Goal: Information Seeking & Learning: Learn about a topic

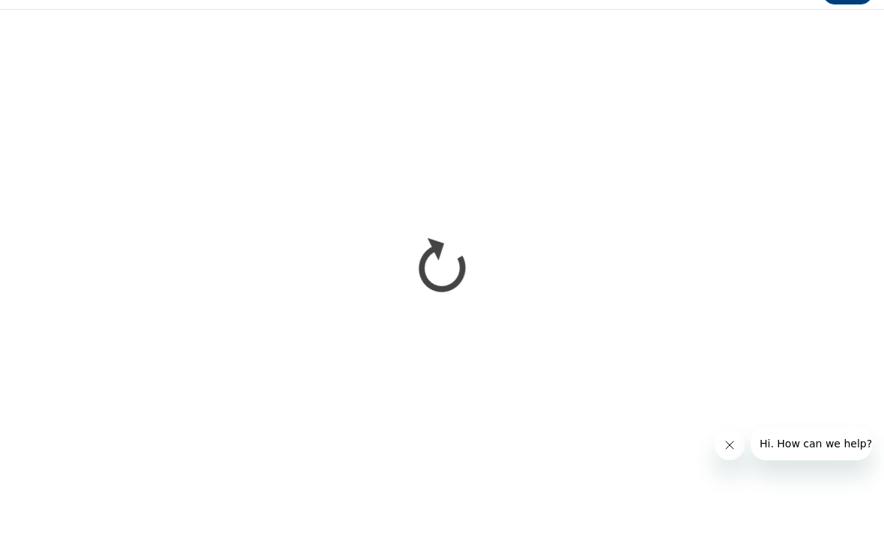
scroll to position [730, 0]
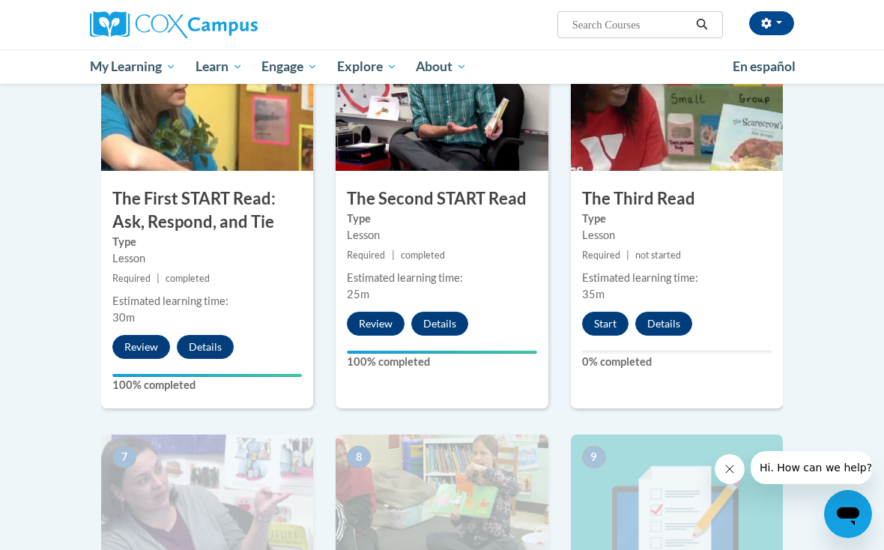
scroll to position [805, 0]
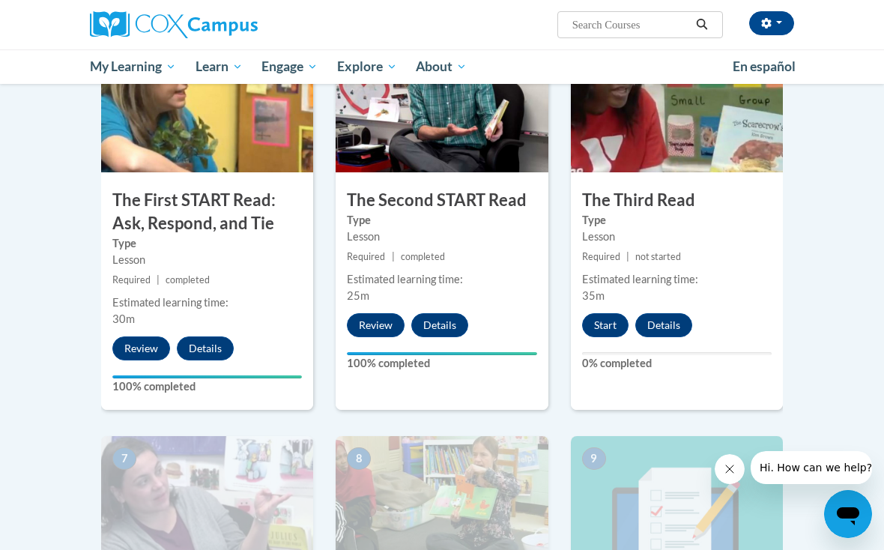
click at [614, 322] on button "Start" at bounding box center [605, 325] width 46 height 24
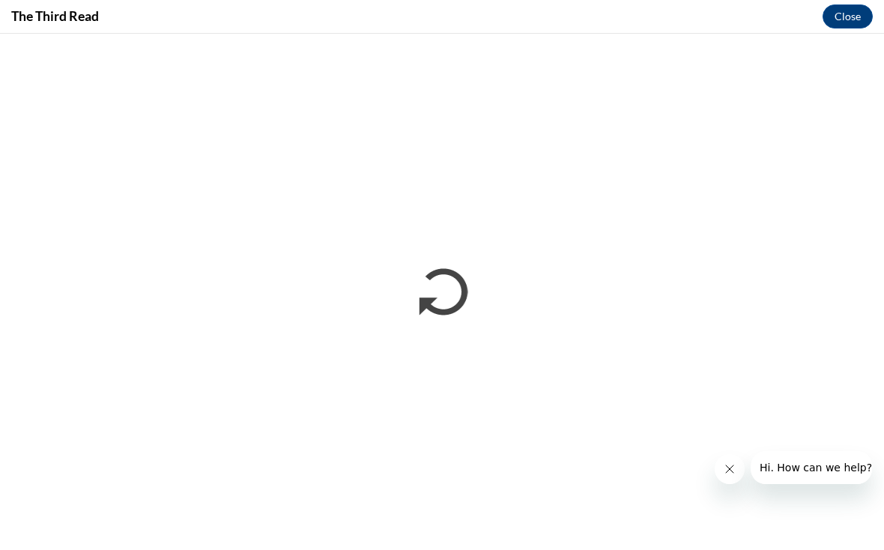
scroll to position [0, 0]
click at [732, 473] on icon "Close message from company" at bounding box center [730, 469] width 12 height 12
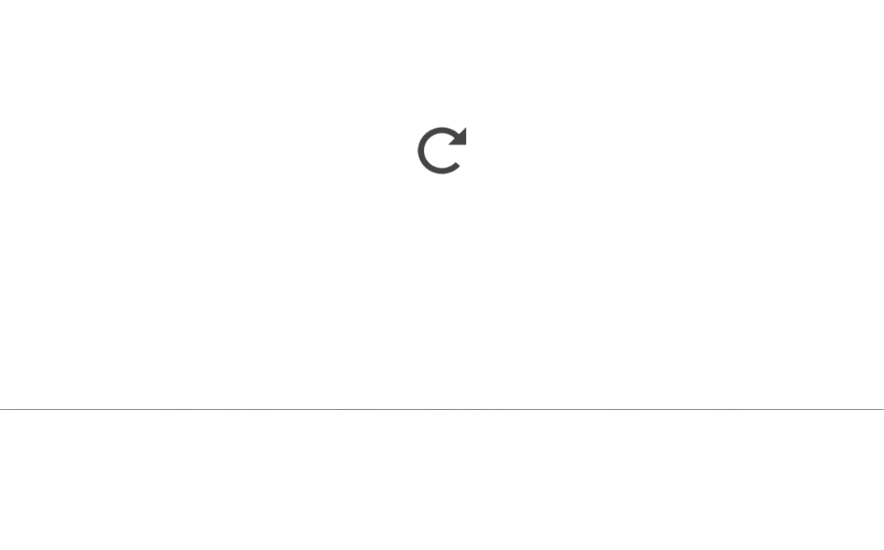
scroll to position [945, 0]
